Goal: Find specific page/section: Find specific page/section

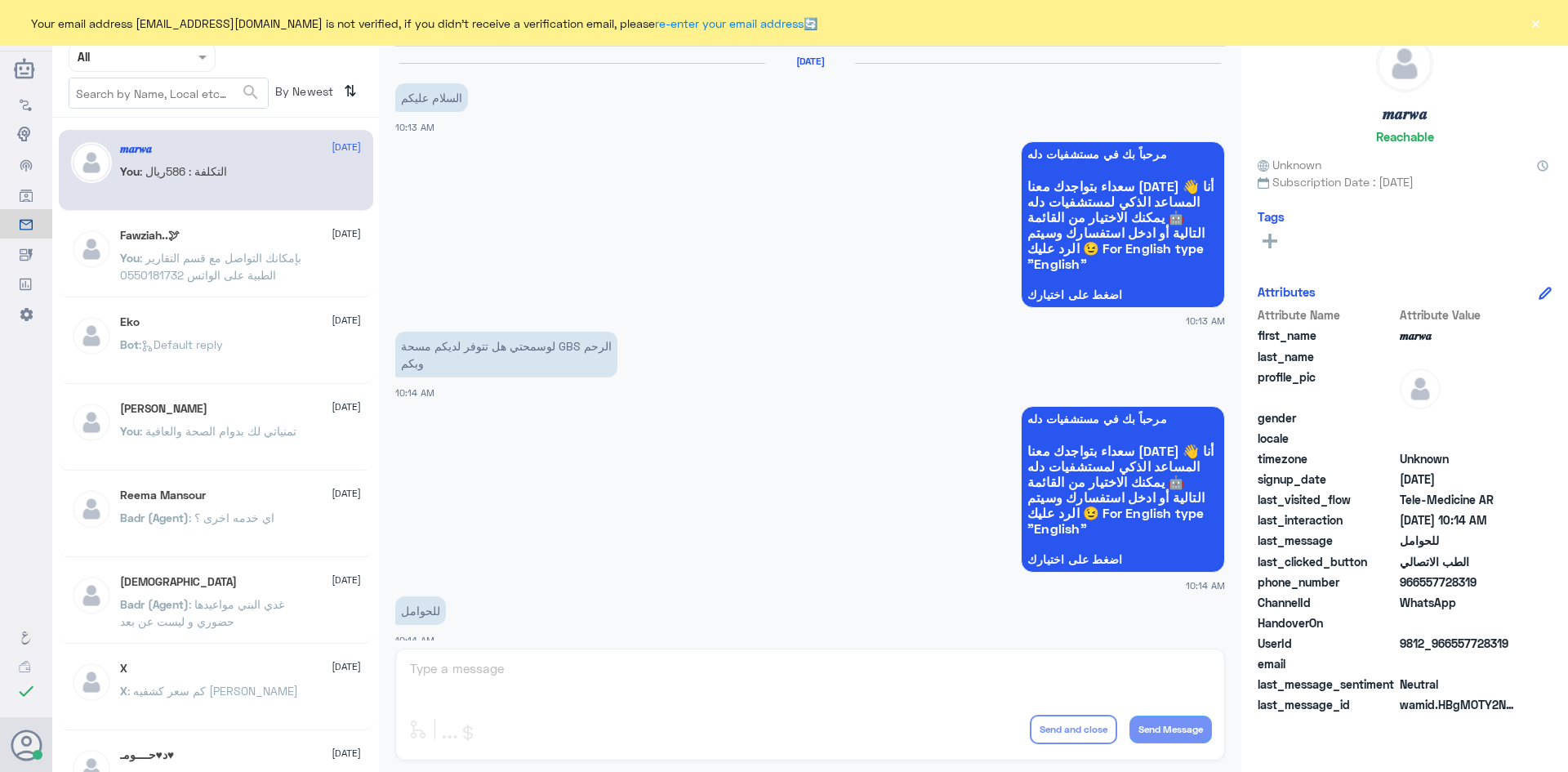
scroll to position [826, 0]
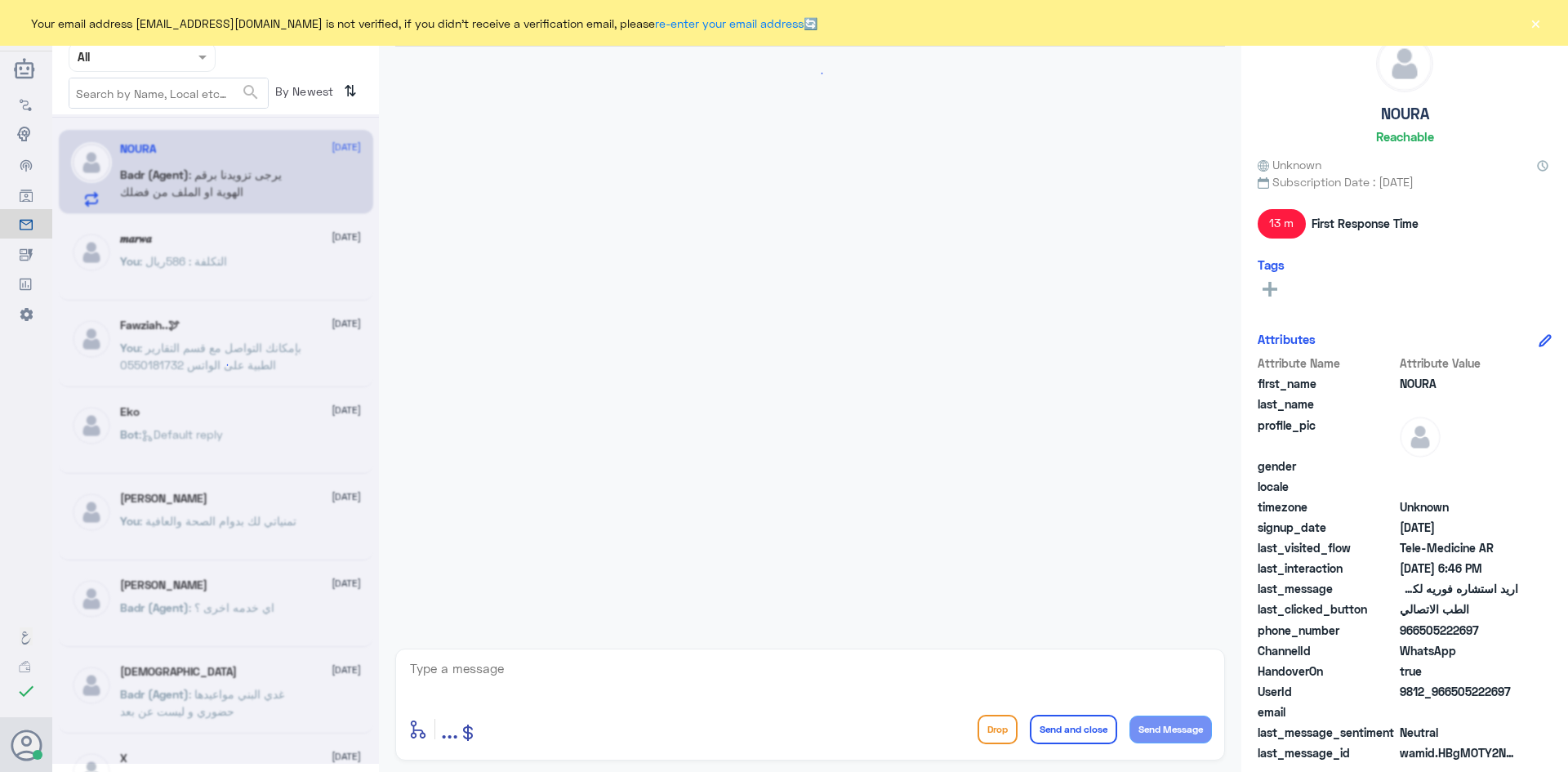
scroll to position [163, 0]
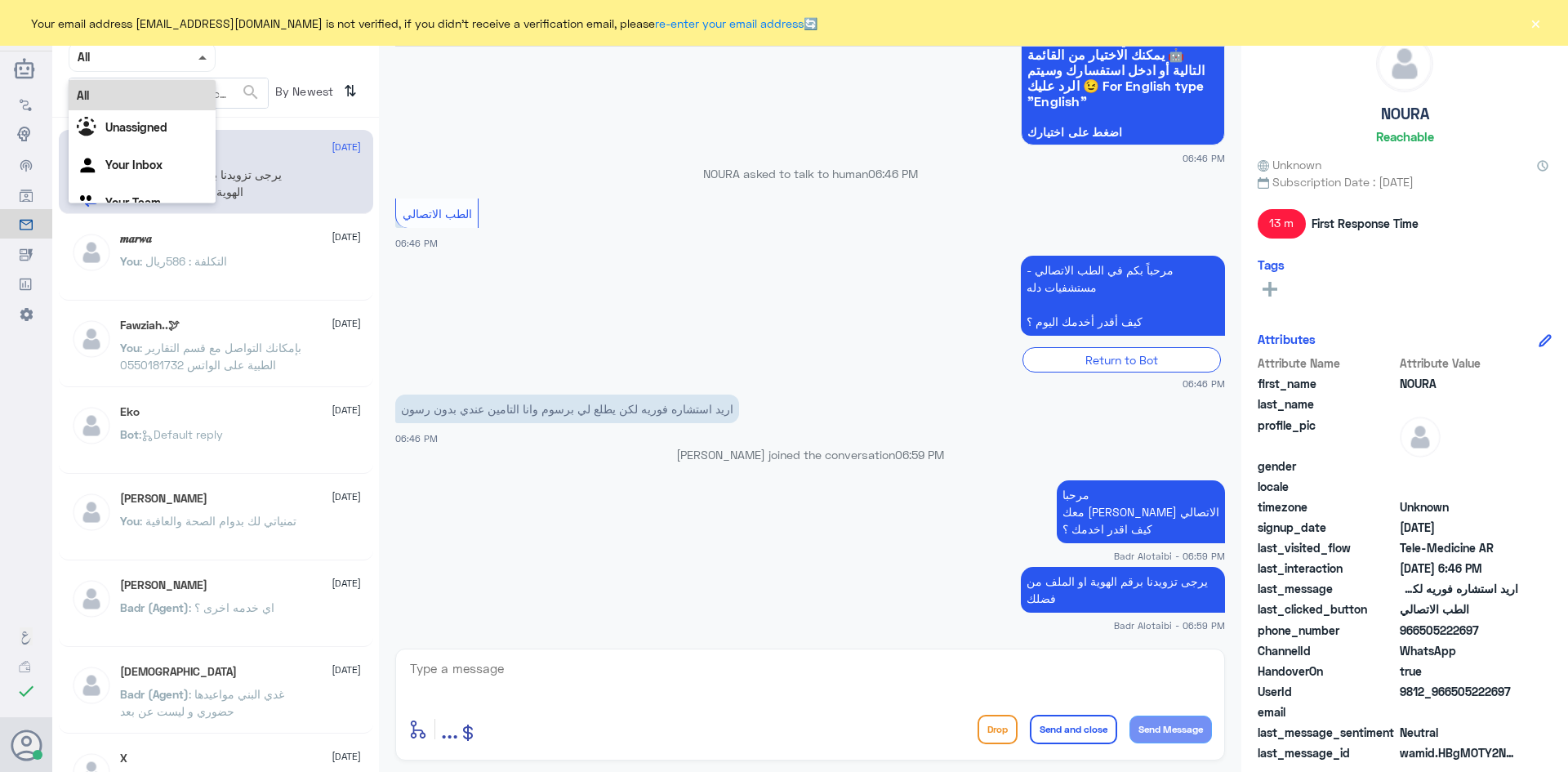
click at [204, 58] on span at bounding box center [202, 58] width 8 height 4
click at [164, 157] on div "Your Inbox" at bounding box center [142, 166] width 147 height 38
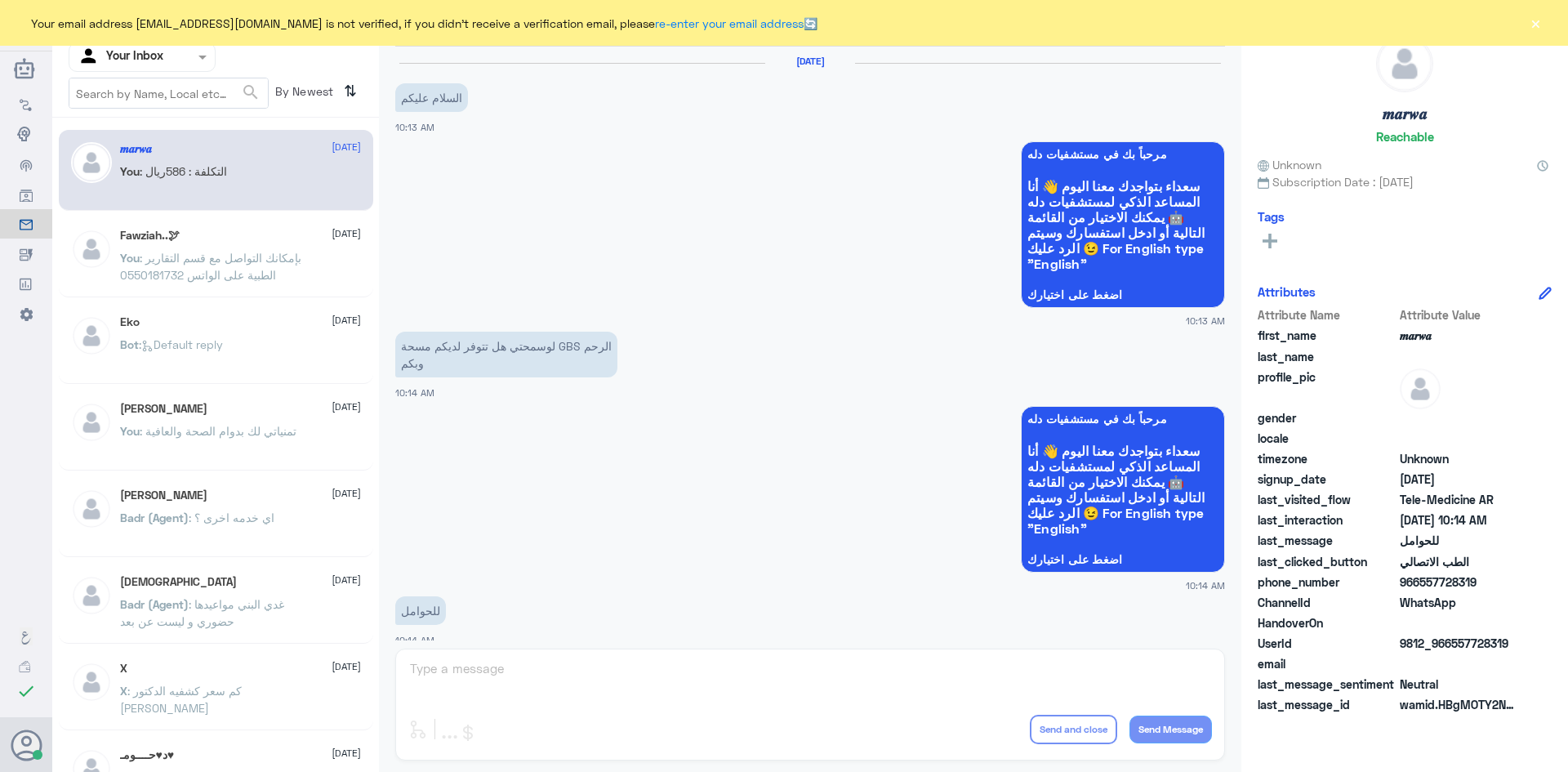
scroll to position [826, 0]
